Goal: Find contact information: Find contact information

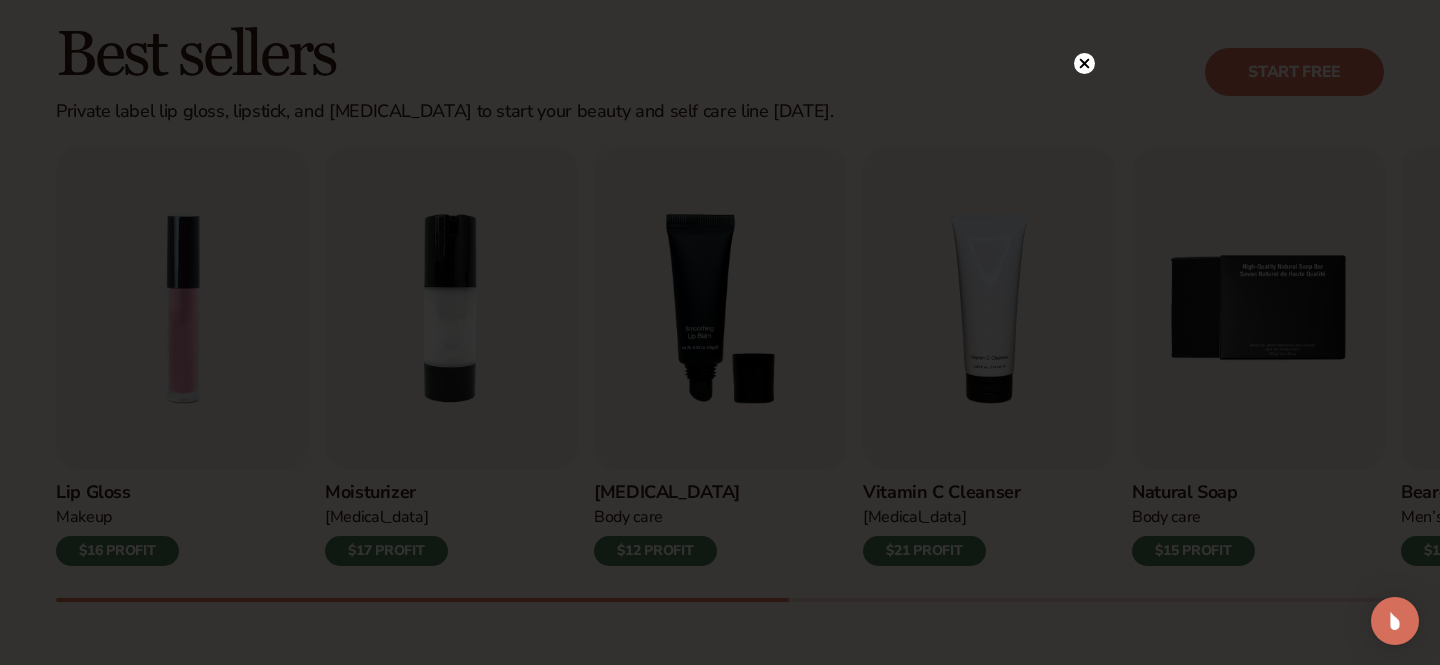
scroll to position [600, 0]
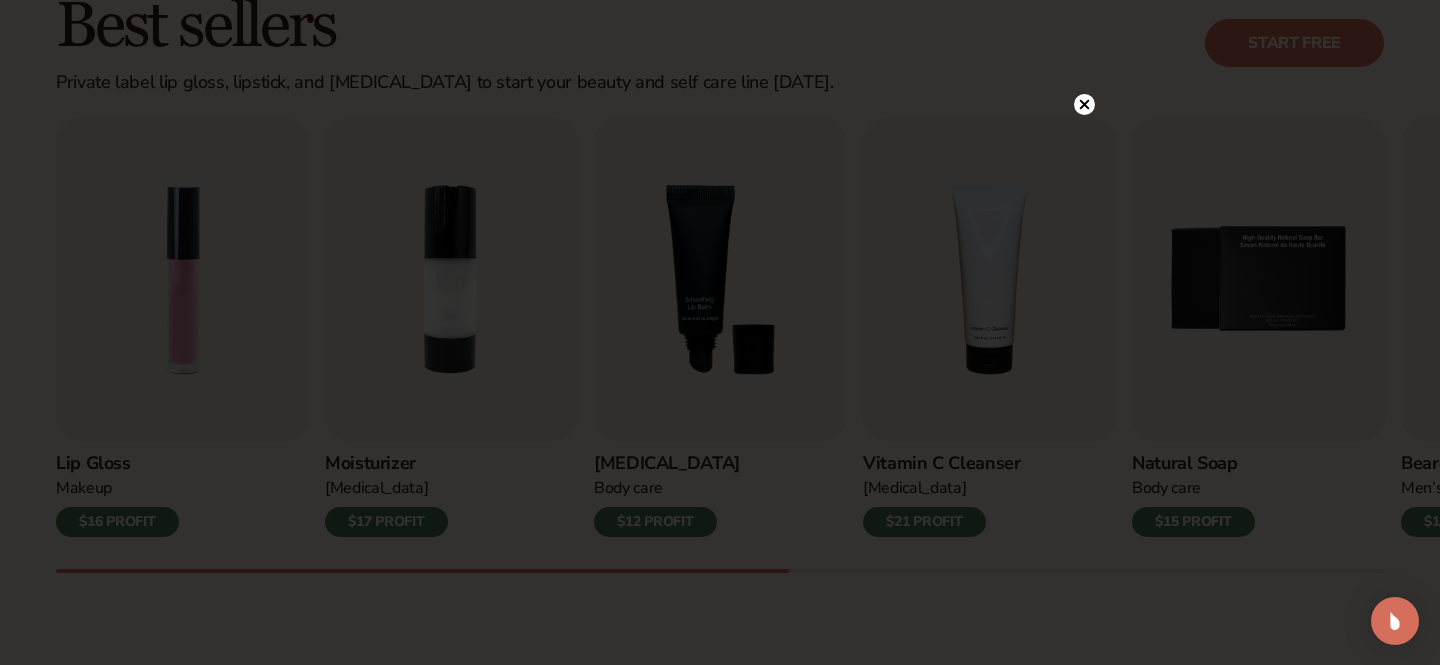
click at [1082, 108] on icon at bounding box center [1085, 105] width 10 height 10
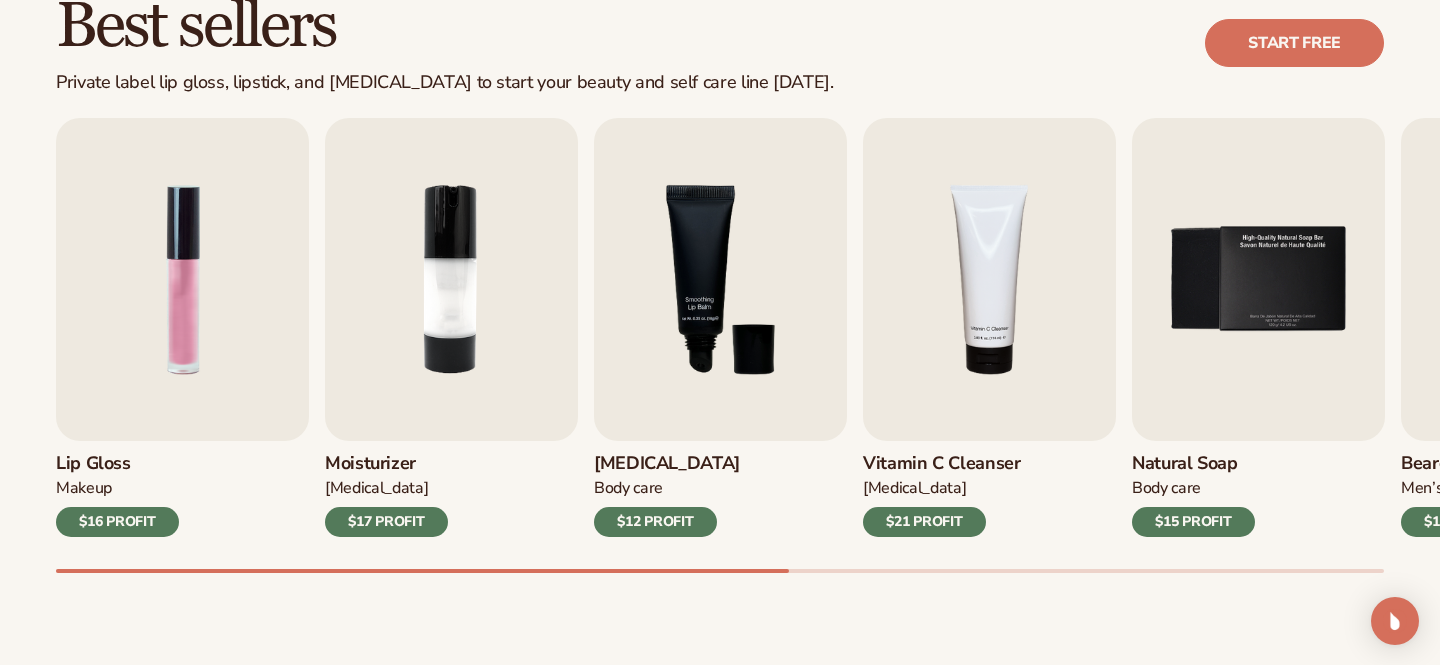
click at [101, 472] on h3 "Lip Gloss" at bounding box center [117, 464] width 123 height 22
click at [187, 336] on img "1 / 9" at bounding box center [182, 279] width 253 height 323
click at [103, 469] on h3 "Lip Gloss" at bounding box center [117, 464] width 123 height 22
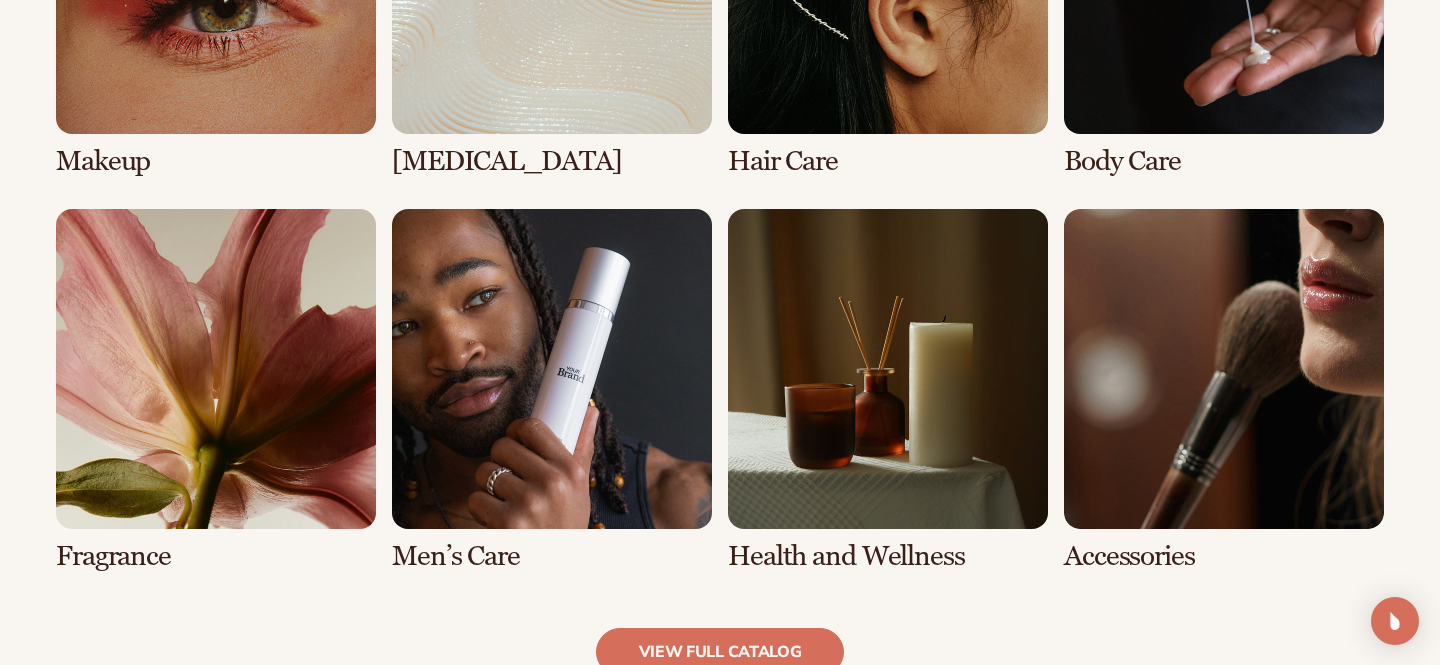
scroll to position [1759, 0]
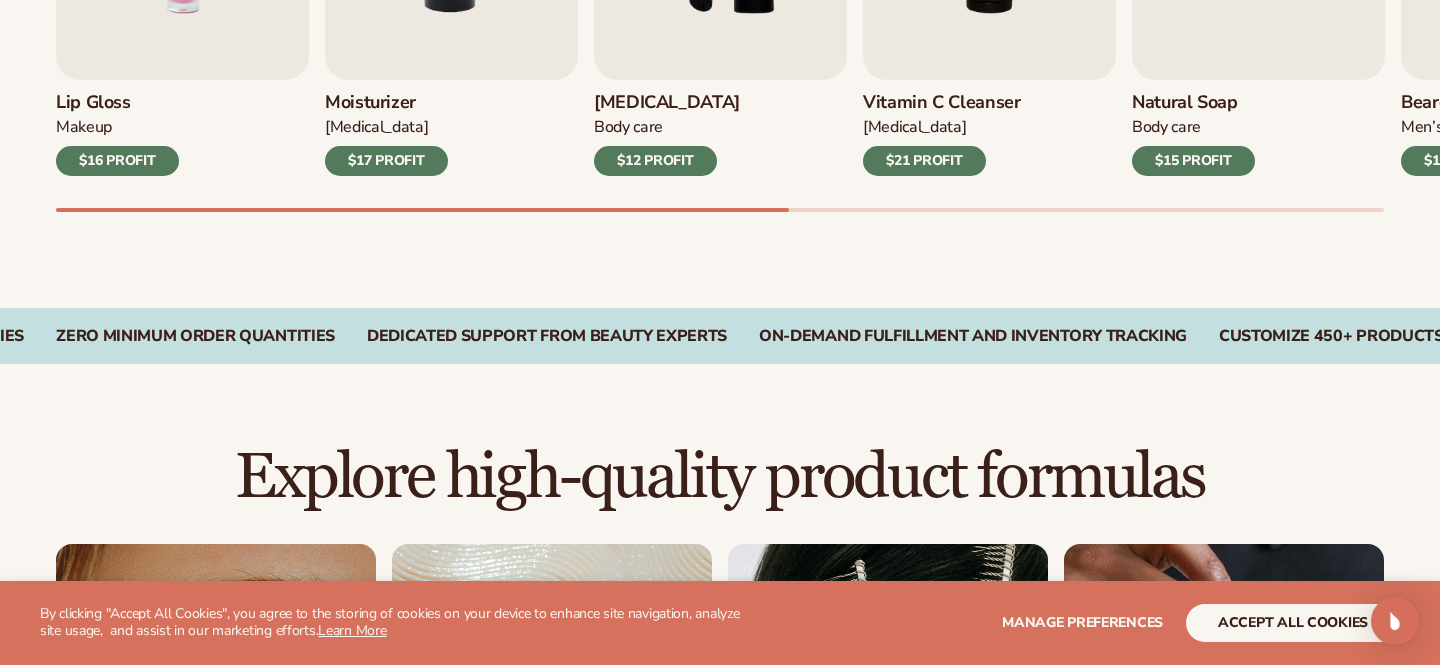
scroll to position [1000, 0]
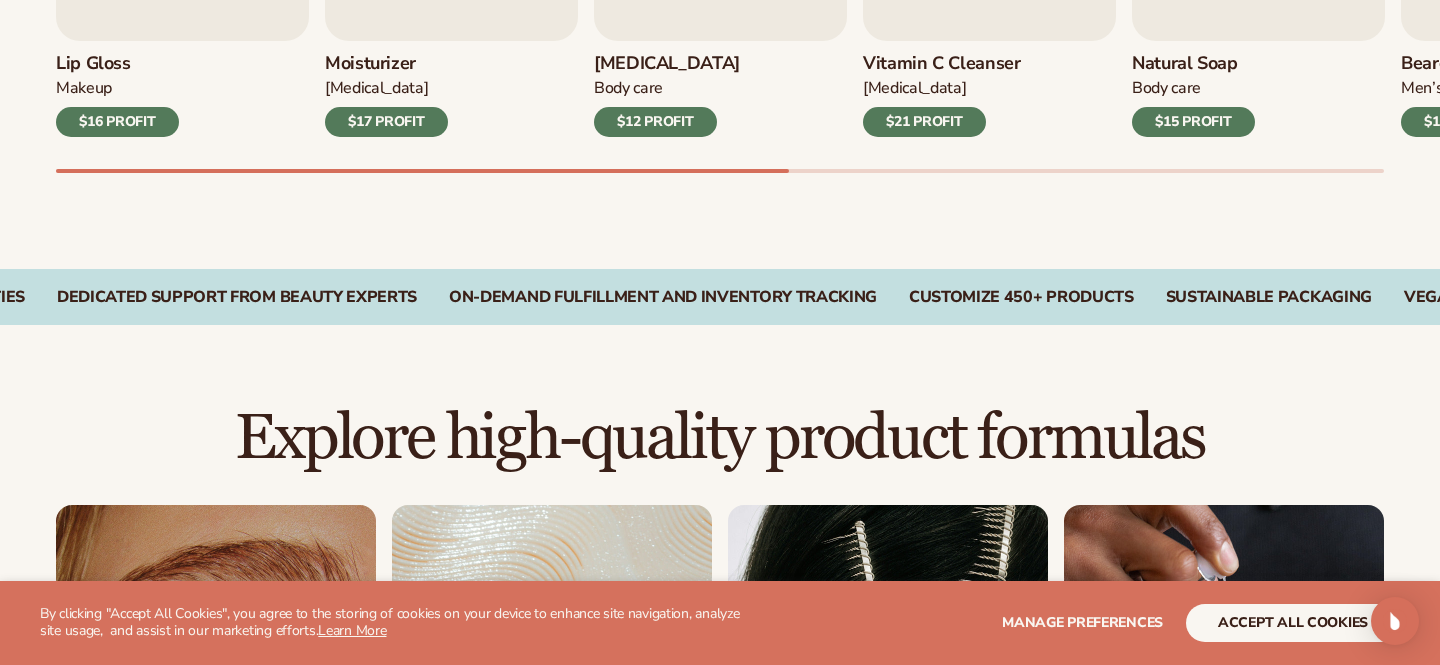
click at [121, 114] on div "$16 PROFIT" at bounding box center [117, 122] width 123 height 30
click at [94, 69] on h3 "Lip Gloss" at bounding box center [117, 64] width 123 height 22
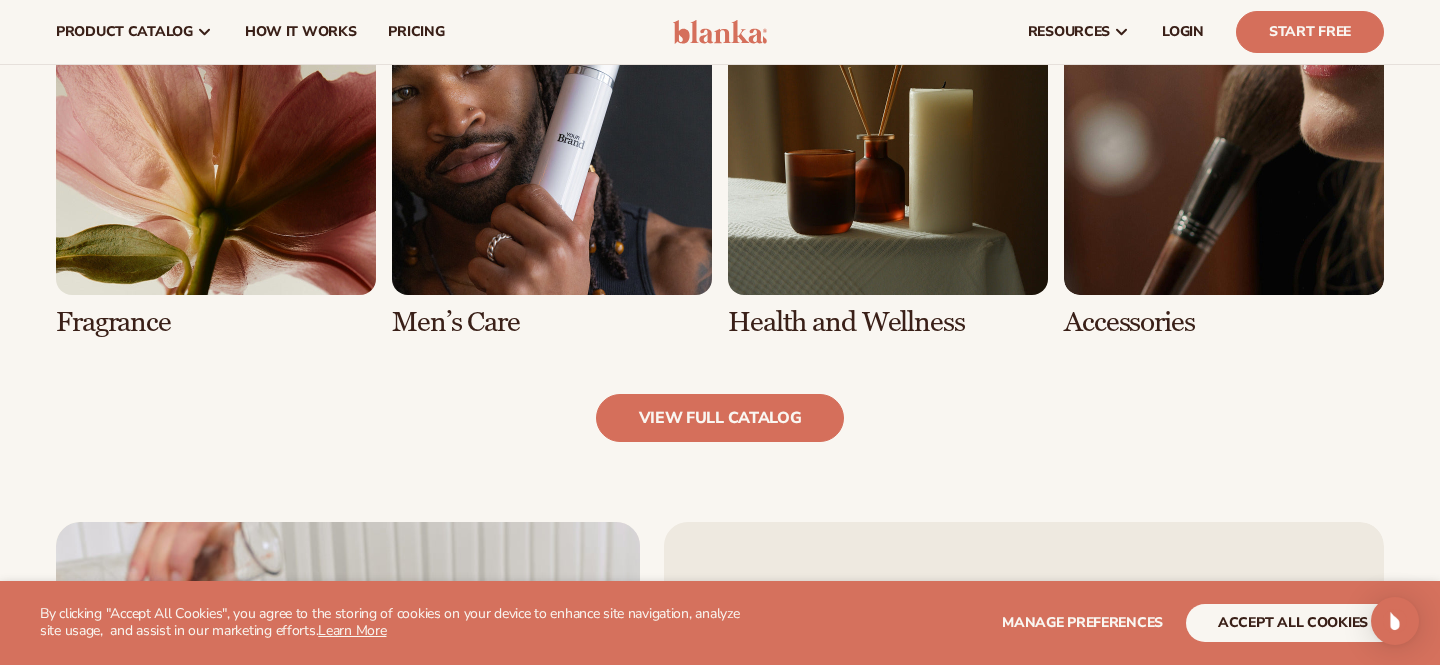
scroll to position [1919, 0]
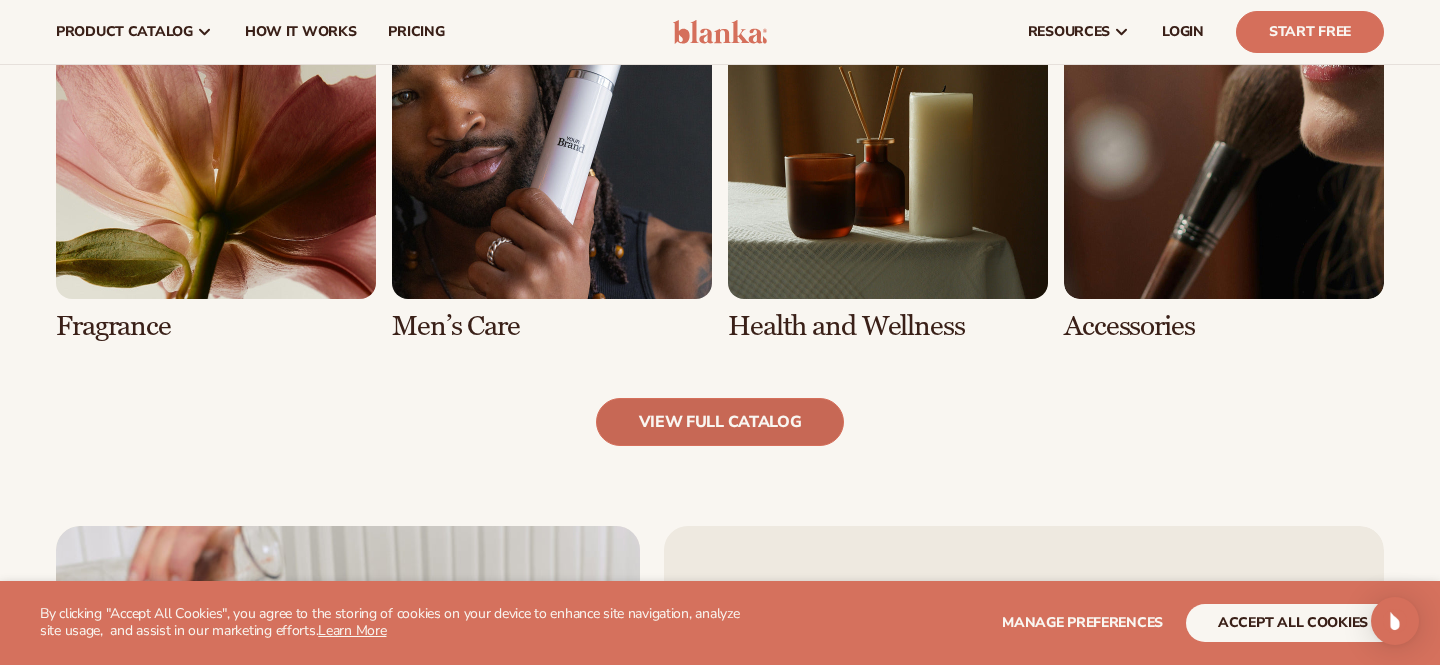
click at [644, 422] on link "view full catalog" at bounding box center [720, 422] width 249 height 48
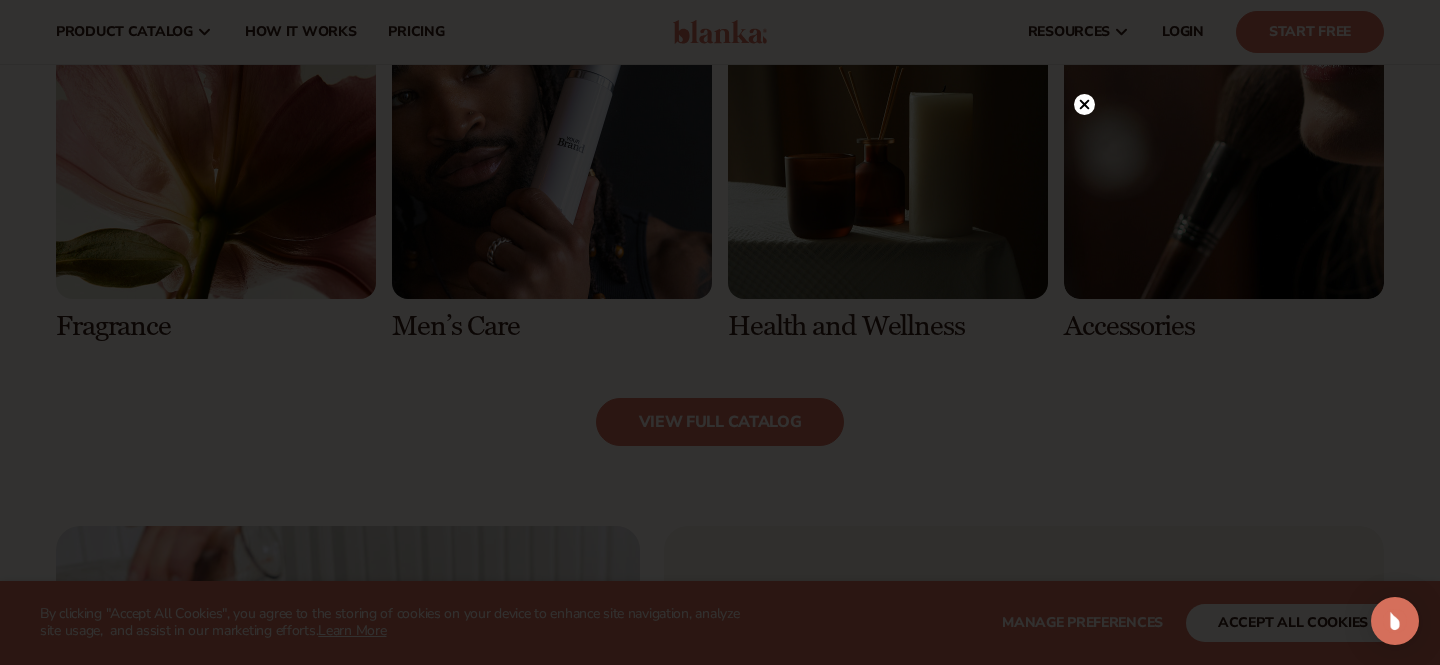
click at [1085, 110] on circle at bounding box center [1084, 104] width 21 height 21
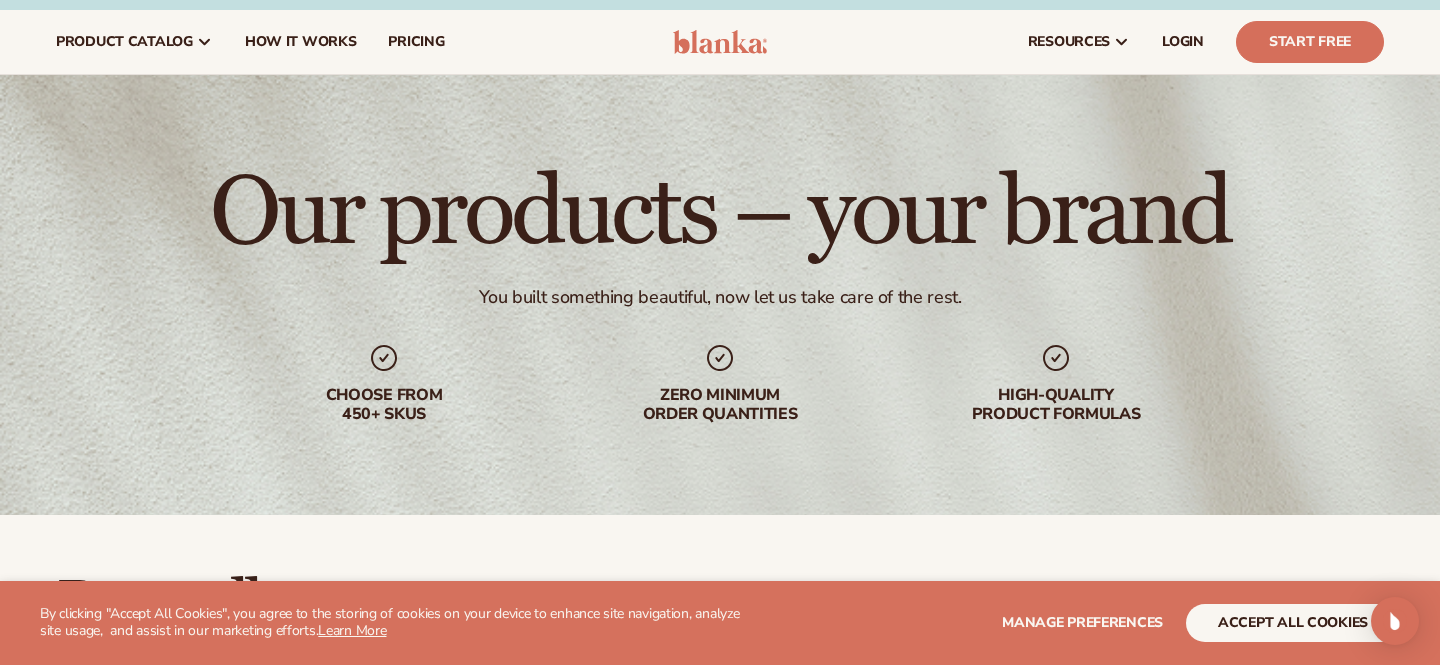
scroll to position [0, 0]
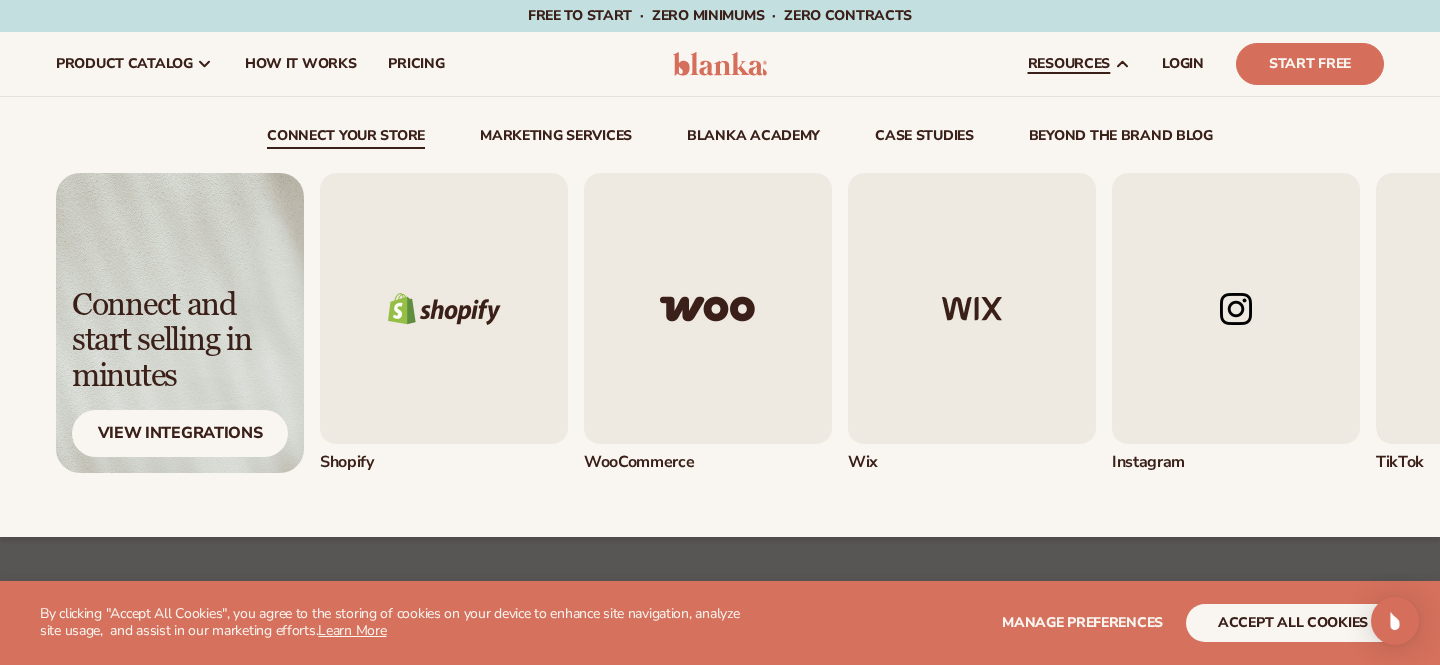
click at [1139, 69] on link "resources" at bounding box center [1079, 64] width 134 height 64
click at [1123, 65] on icon at bounding box center [1122, 64] width 16 height 16
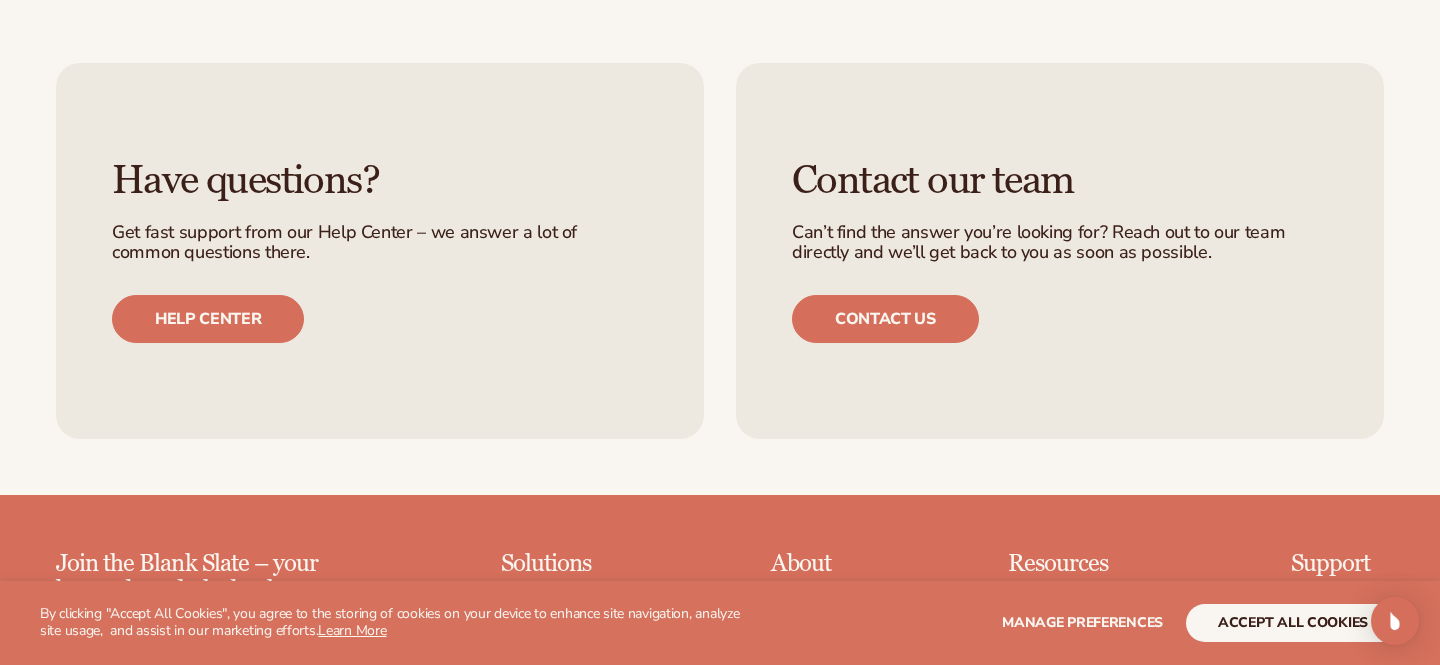
scroll to position [3119, 0]
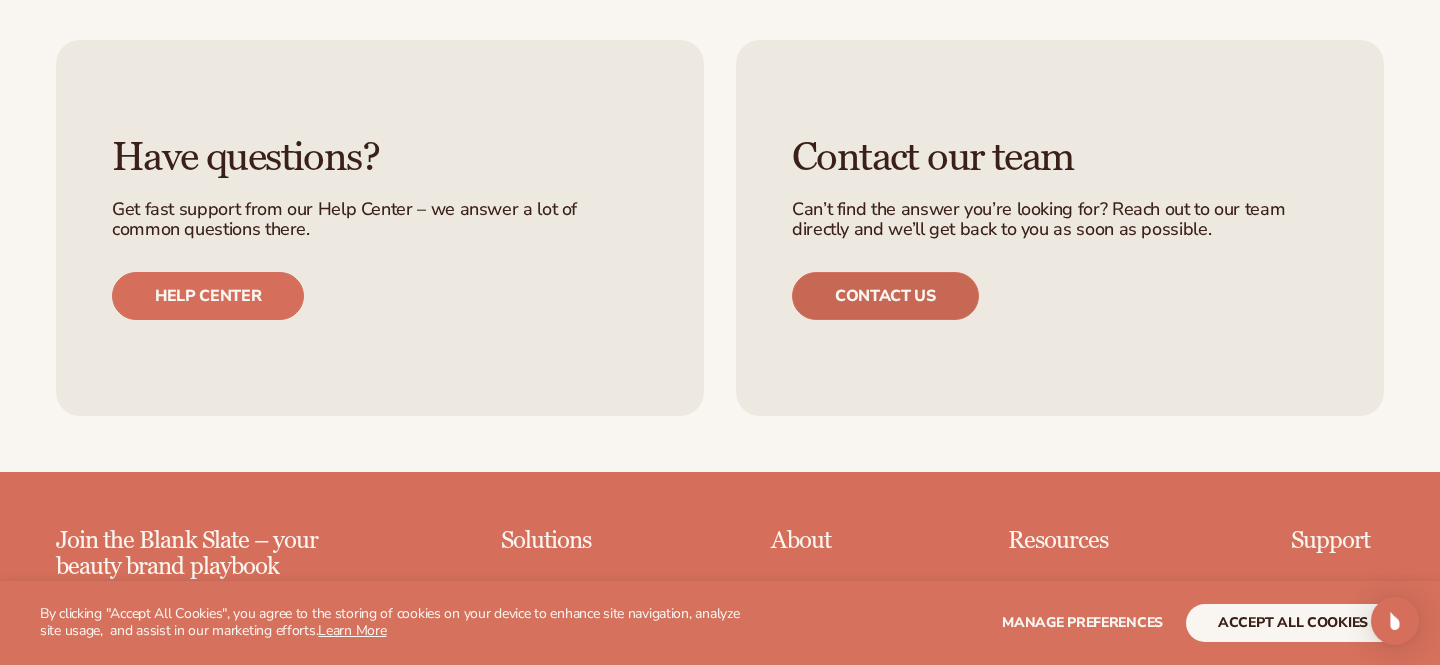
click at [832, 305] on link "Contact us" at bounding box center [885, 296] width 187 height 48
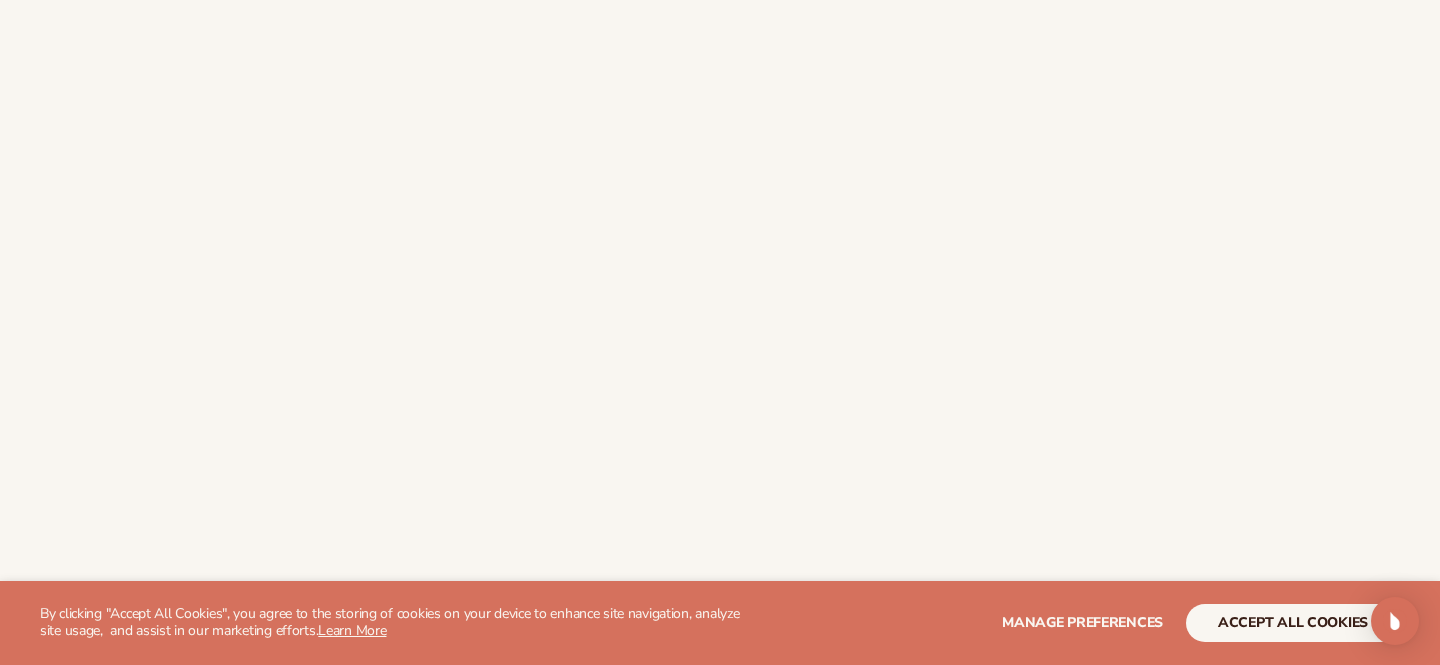
scroll to position [664, 0]
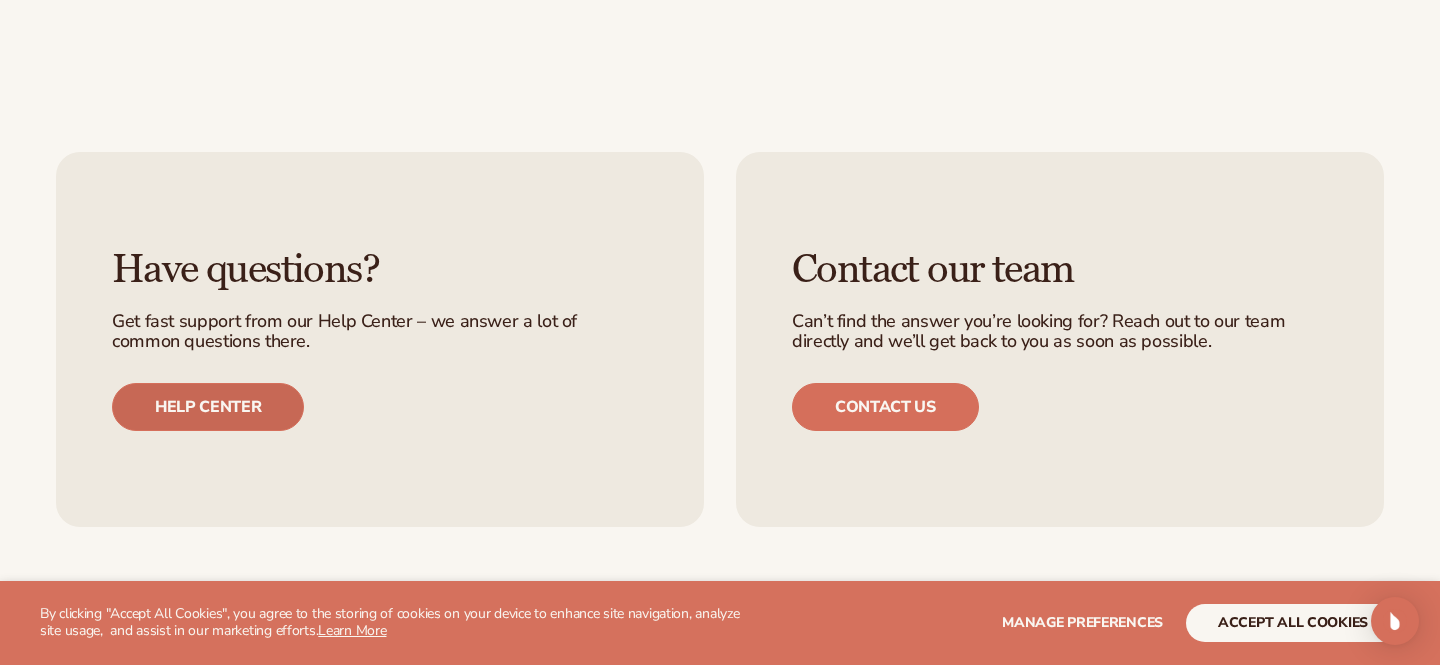
click at [234, 399] on link "Help center" at bounding box center [208, 407] width 192 height 48
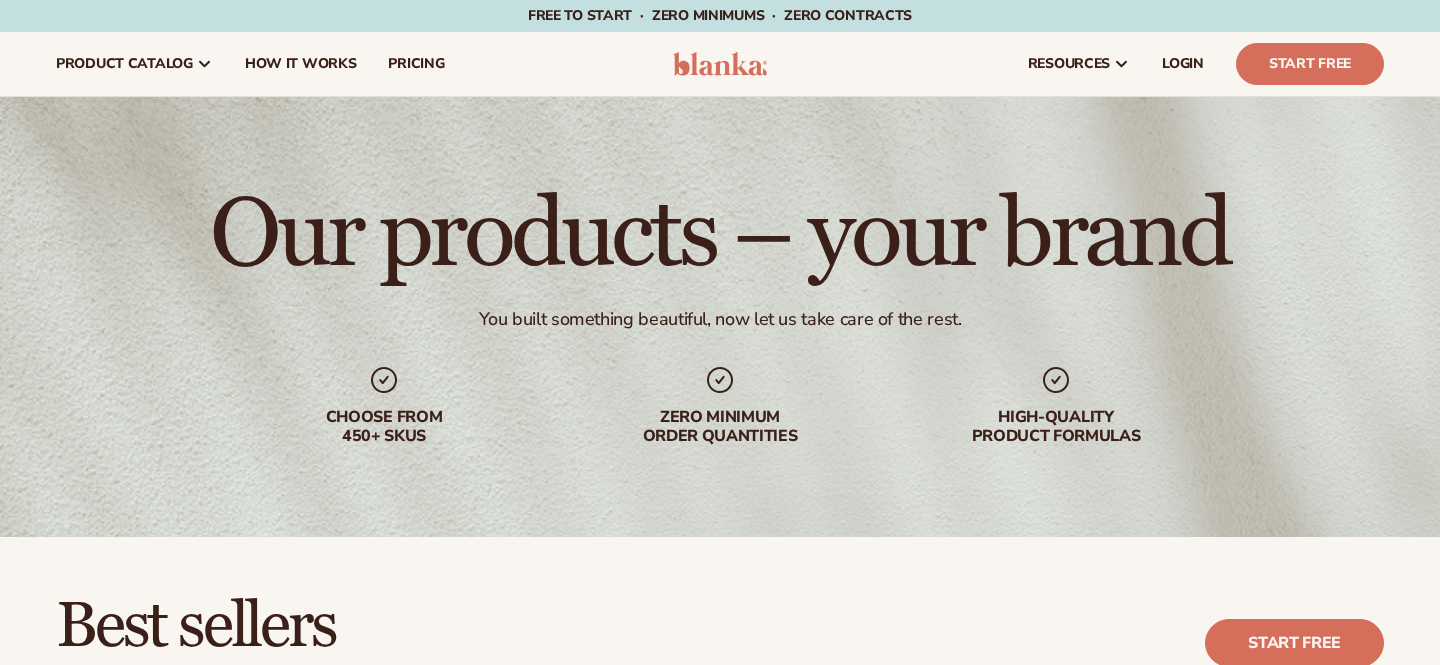
scroll to position [3119, 0]
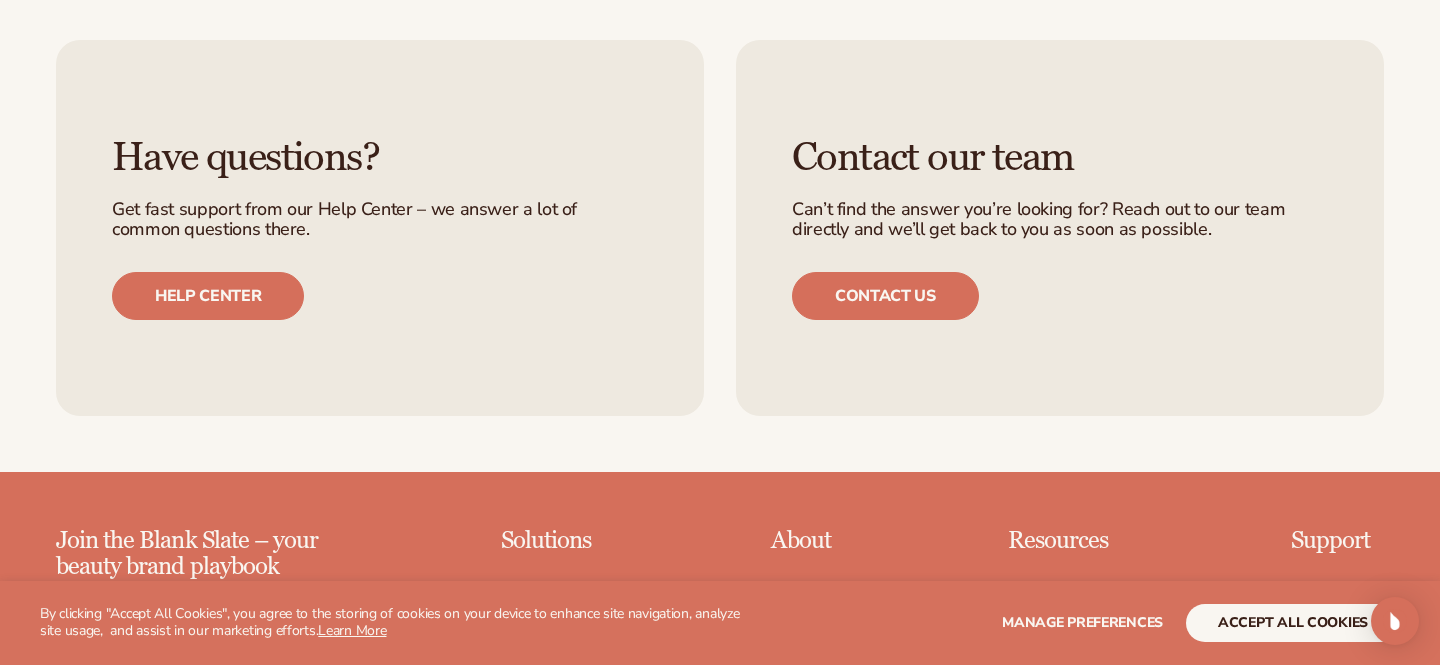
click at [1333, 544] on p "Support" at bounding box center [1337, 541] width 93 height 26
